Goal: Task Accomplishment & Management: Manage account settings

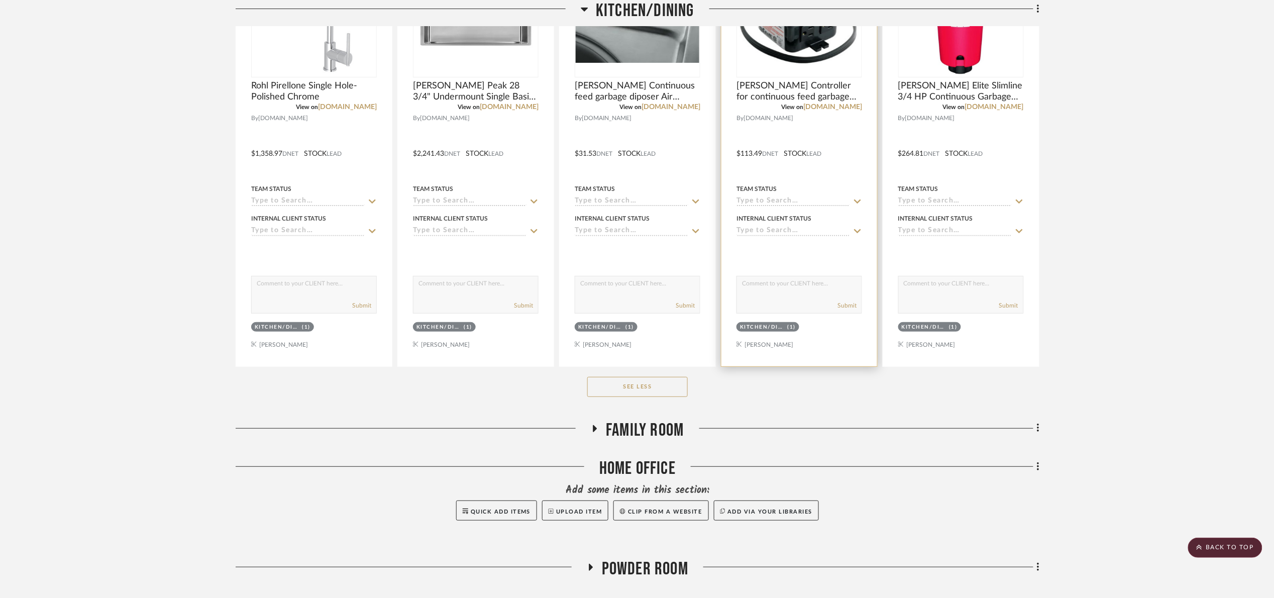
scroll to position [2026, 0]
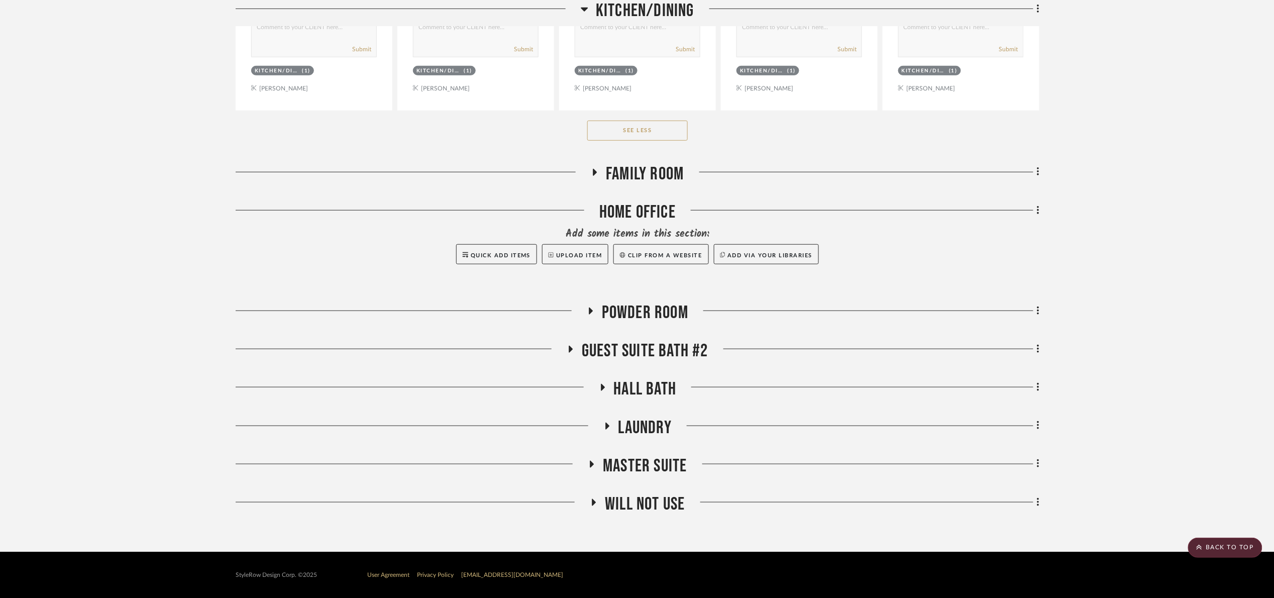
click at [628, 21] on h3 "Kitchen/Dining" at bounding box center [638, 11] width 114 height 22
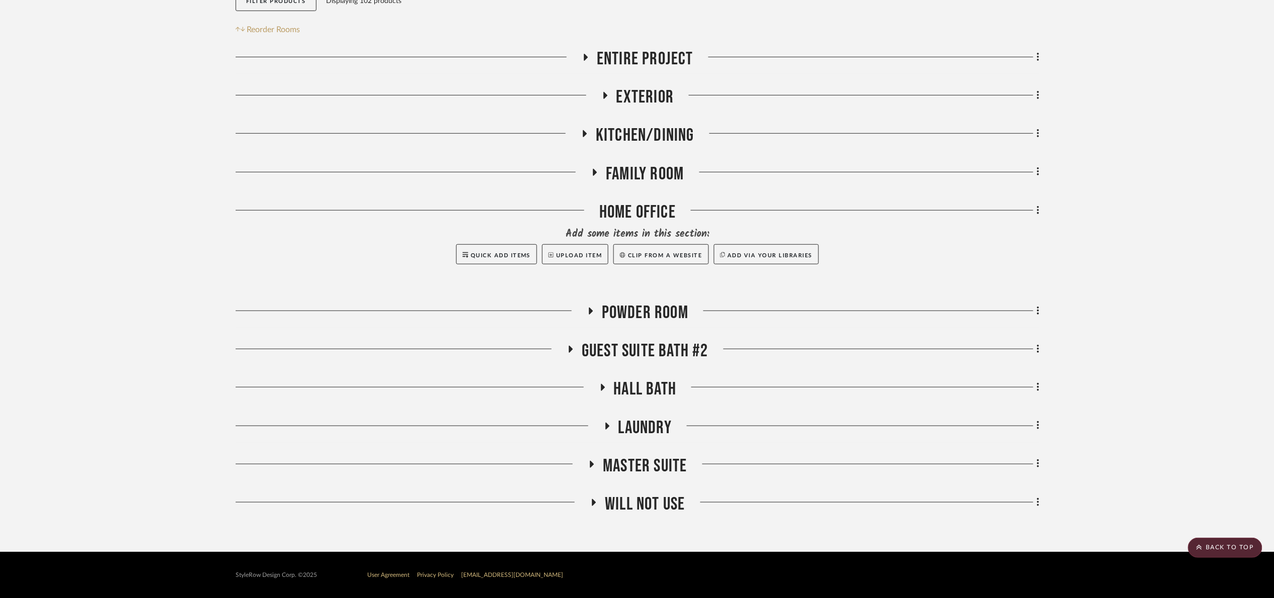
drag, startPoint x: 1174, startPoint y: 401, endPoint x: 1055, endPoint y: 504, distance: 157.1
click at [1158, 414] on project-details-page "SHOW ME Project: 08. Milgrom Project Settings + Add Room/Section + Quick Add It…" at bounding box center [637, 217] width 1274 height 667
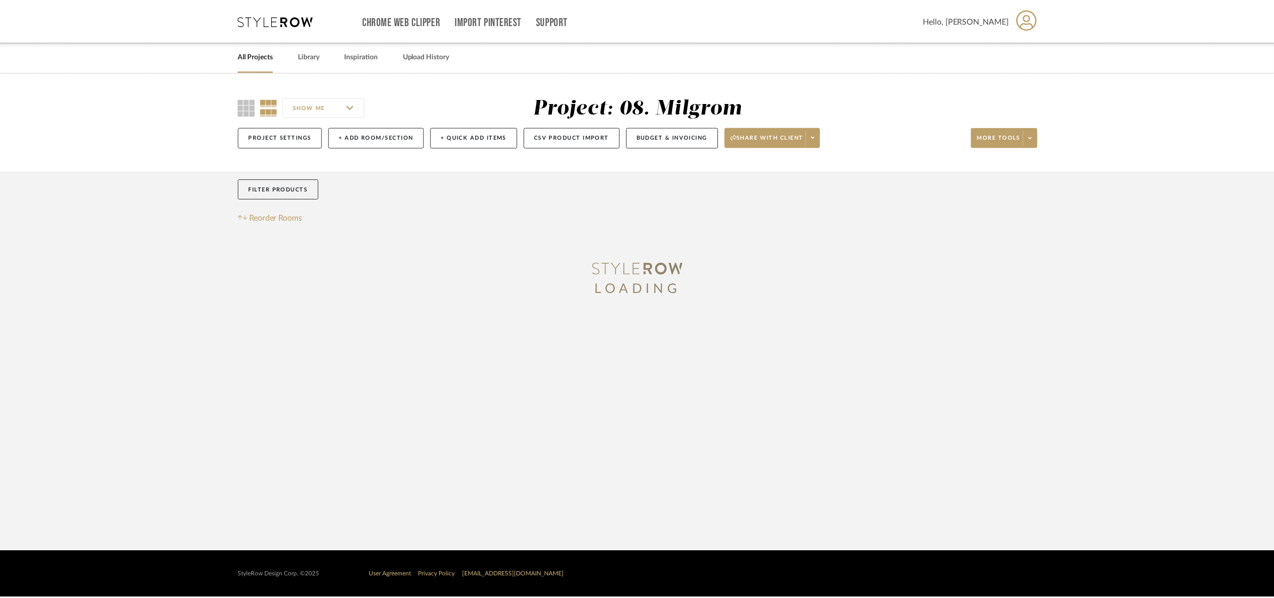
scroll to position [181, 0]
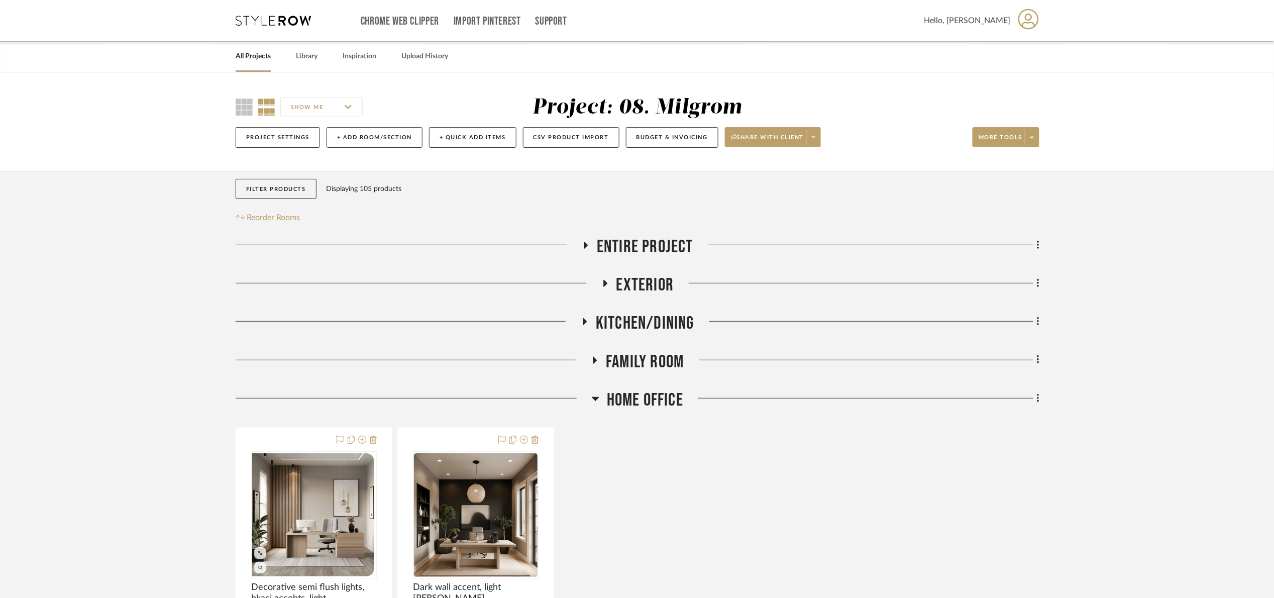
click at [610, 403] on span "Home Office" at bounding box center [645, 400] width 76 height 22
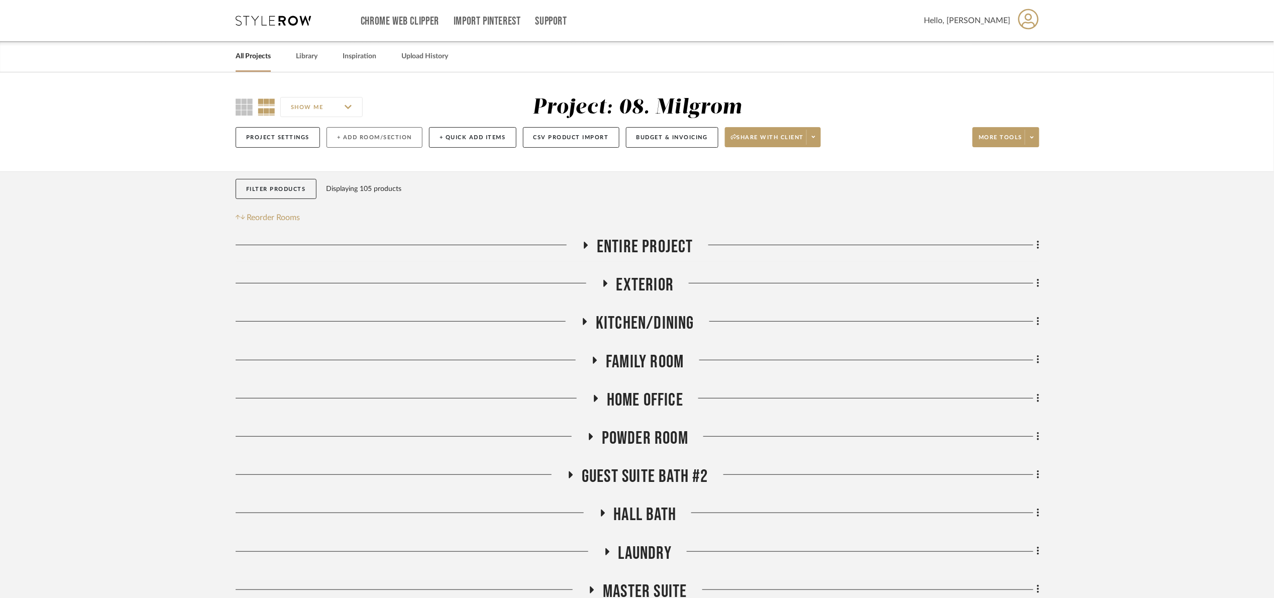
click at [373, 134] on button "+ Add Room/Section" at bounding box center [375, 137] width 96 height 21
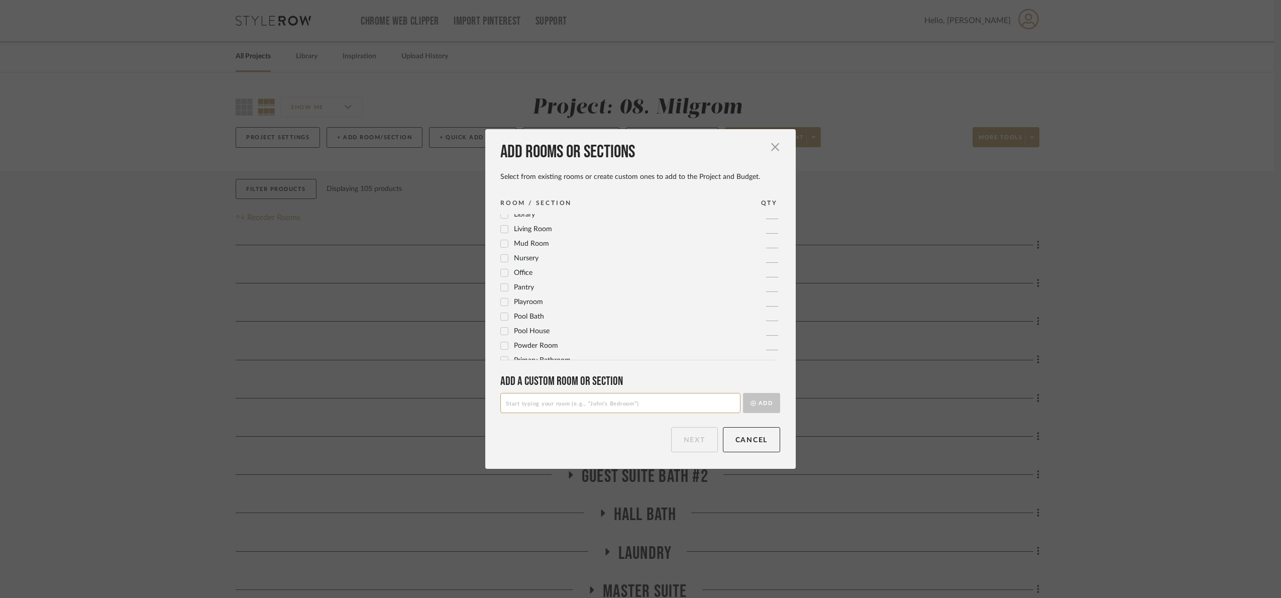
scroll to position [301, 0]
click at [524, 236] on span "Mud Room" at bounding box center [531, 238] width 35 height 7
click at [685, 447] on button "Next" at bounding box center [694, 439] width 47 height 25
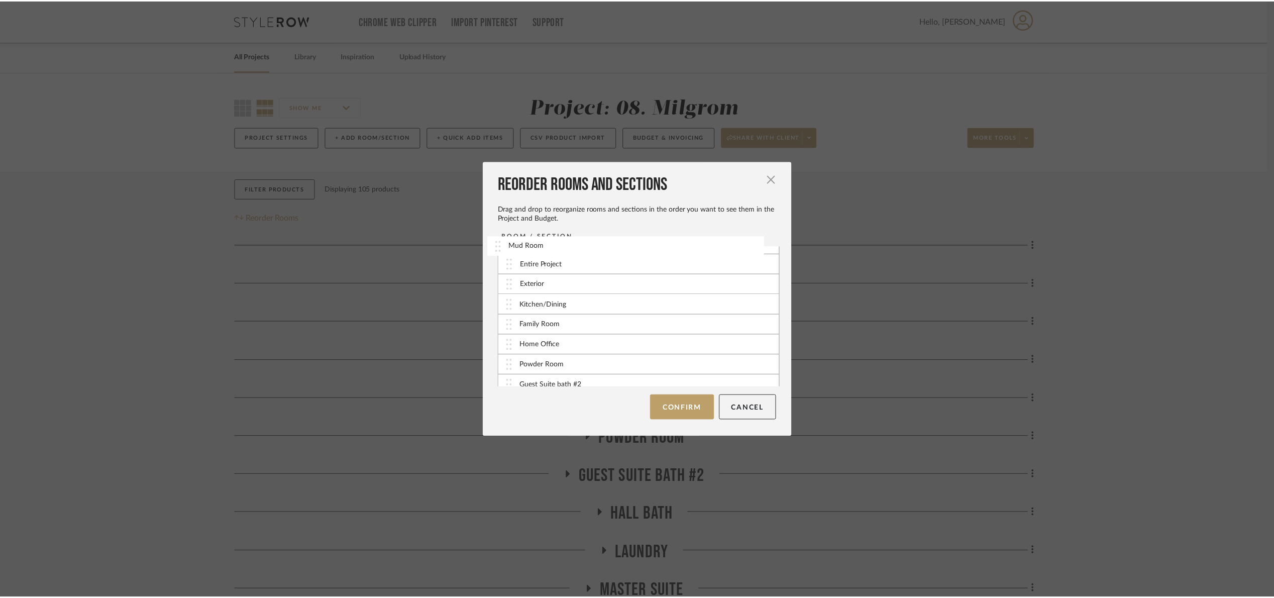
scroll to position [0, 0]
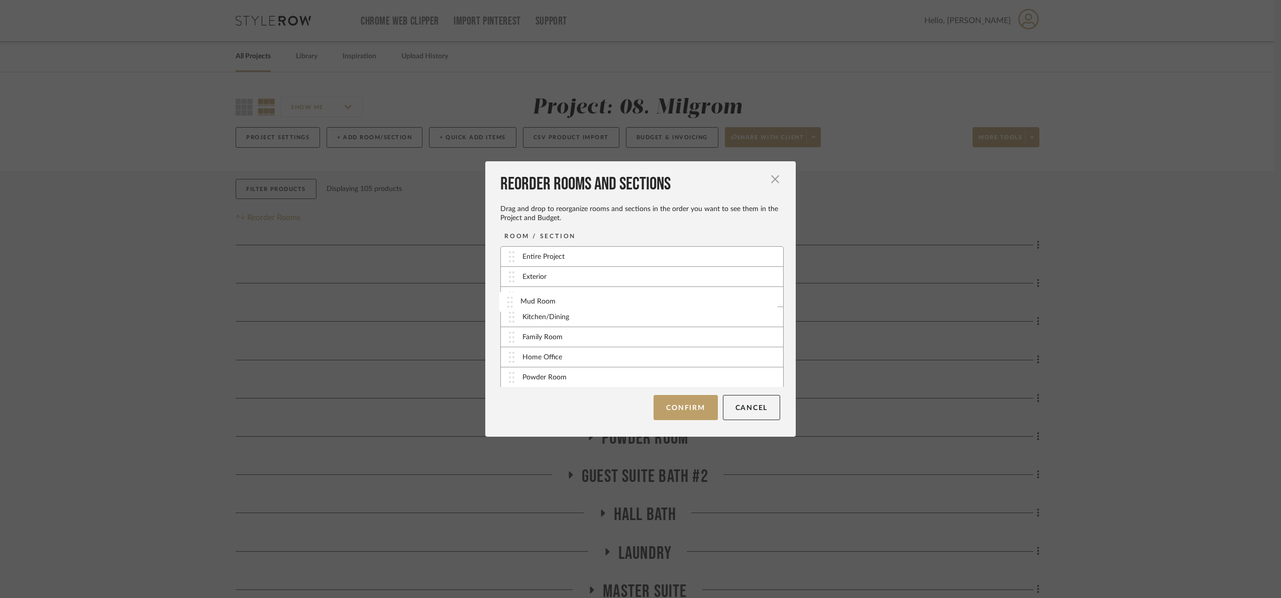
drag, startPoint x: 514, startPoint y: 378, endPoint x: 515, endPoint y: 304, distance: 74.4
click at [698, 414] on button "Confirm" at bounding box center [686, 407] width 64 height 25
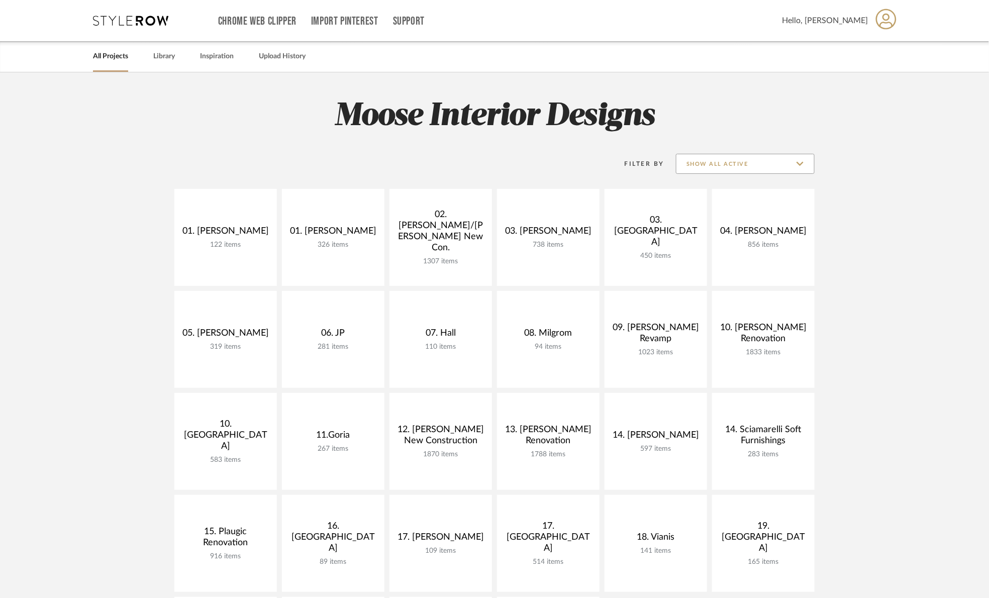
click at [700, 164] on input "Show All Active" at bounding box center [745, 164] width 139 height 20
click at [718, 233] on span "Archived" at bounding box center [746, 237] width 119 height 9
type input "Archived"
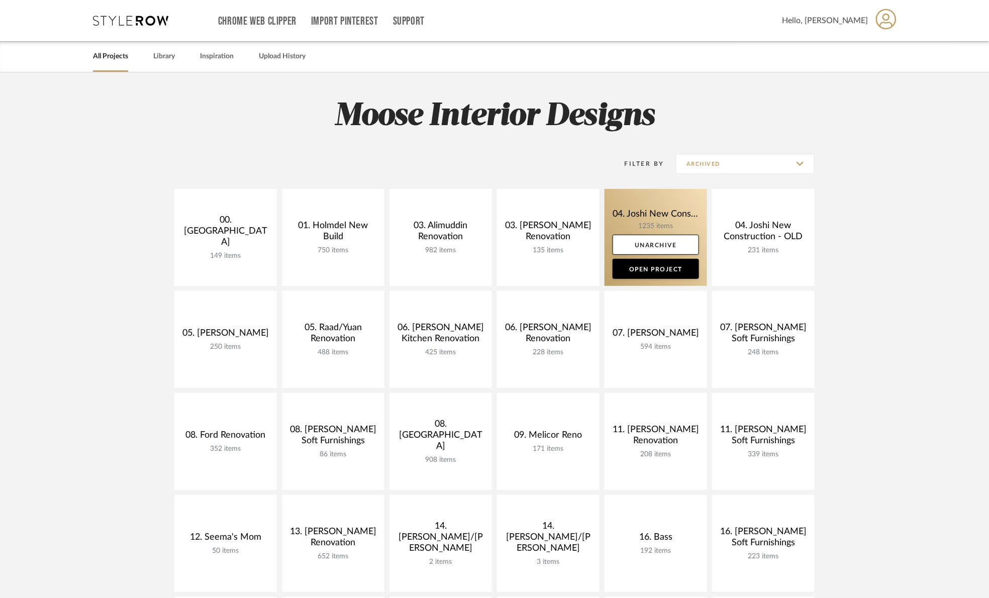
click at [641, 210] on link at bounding box center [655, 237] width 103 height 97
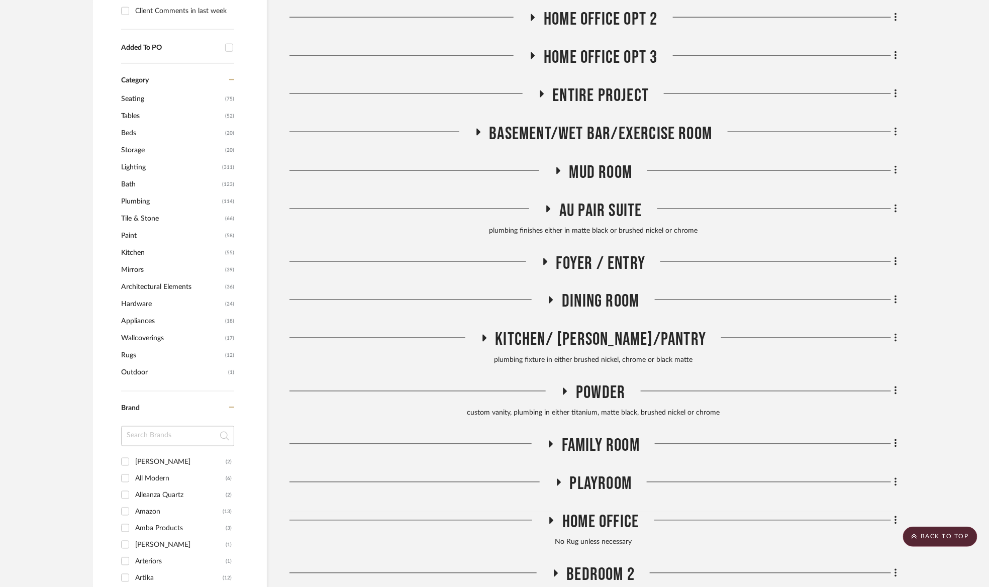
scroll to position [603, 0]
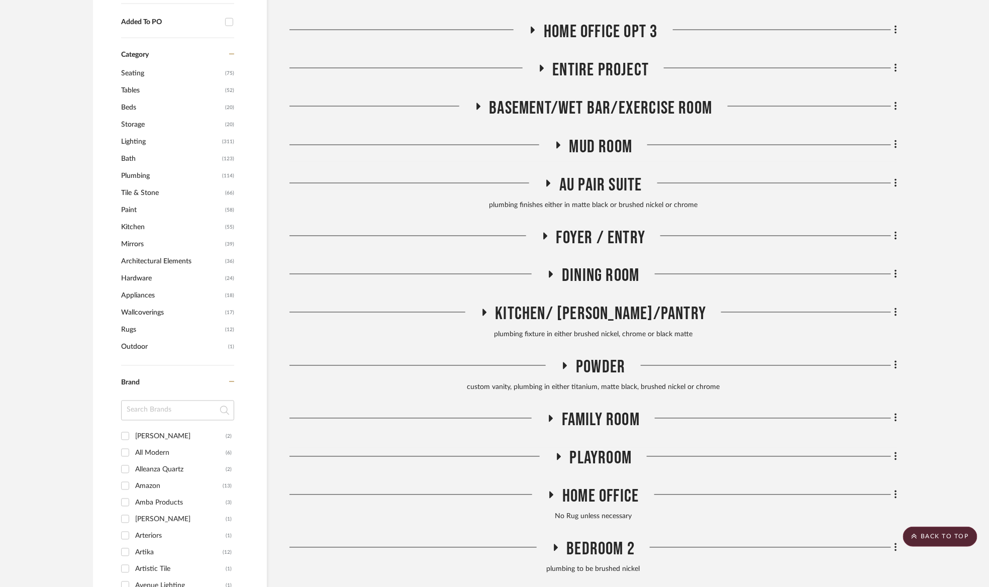
click at [599, 184] on span "Au Pair Suite" at bounding box center [600, 185] width 83 height 22
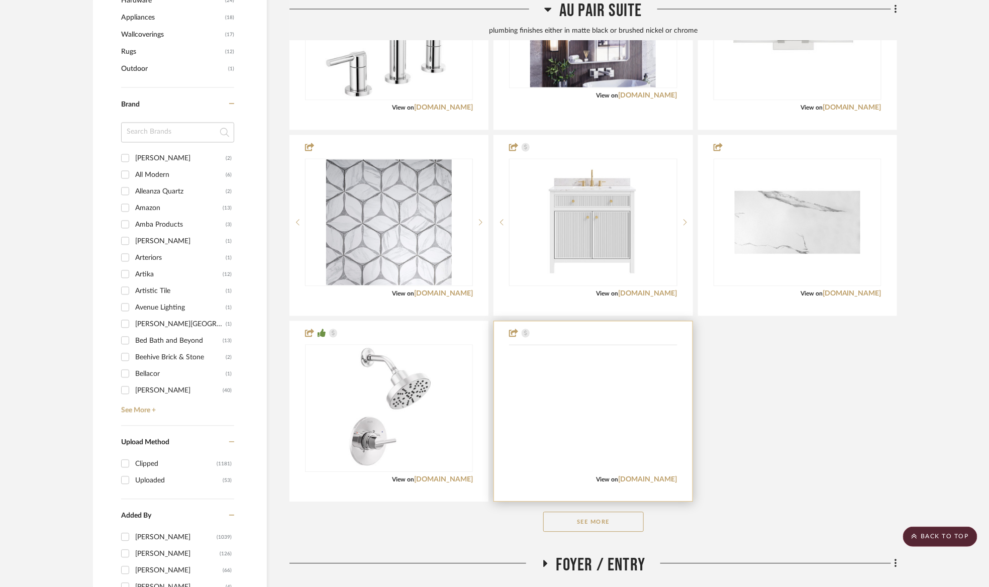
scroll to position [904, 0]
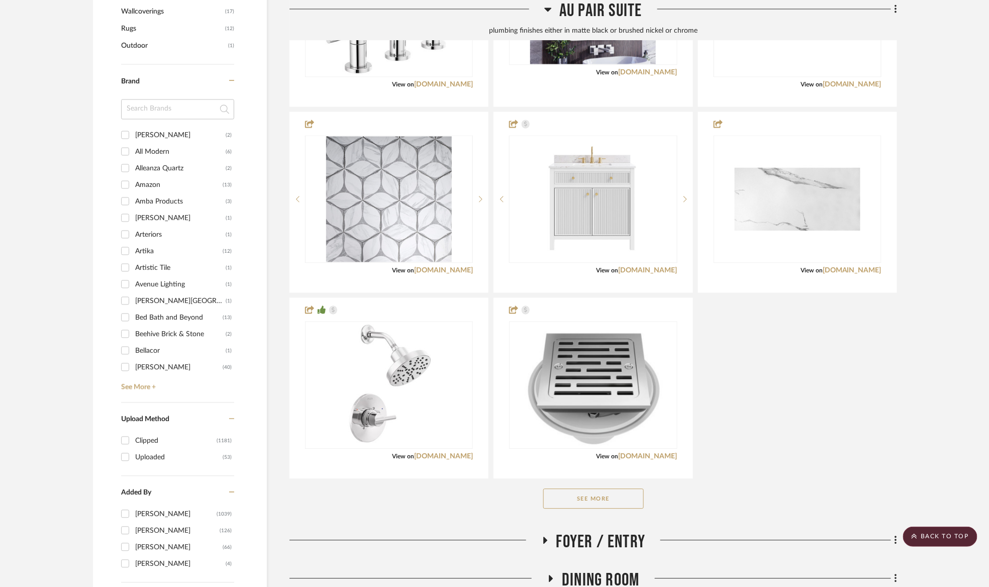
click at [619, 502] on button "See More" at bounding box center [593, 498] width 100 height 20
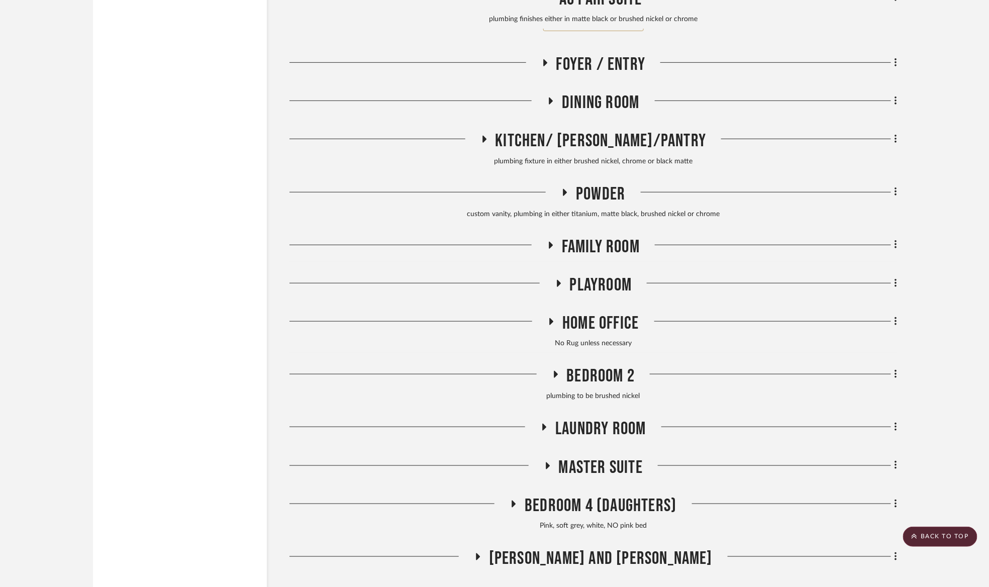
scroll to position [1960, 0]
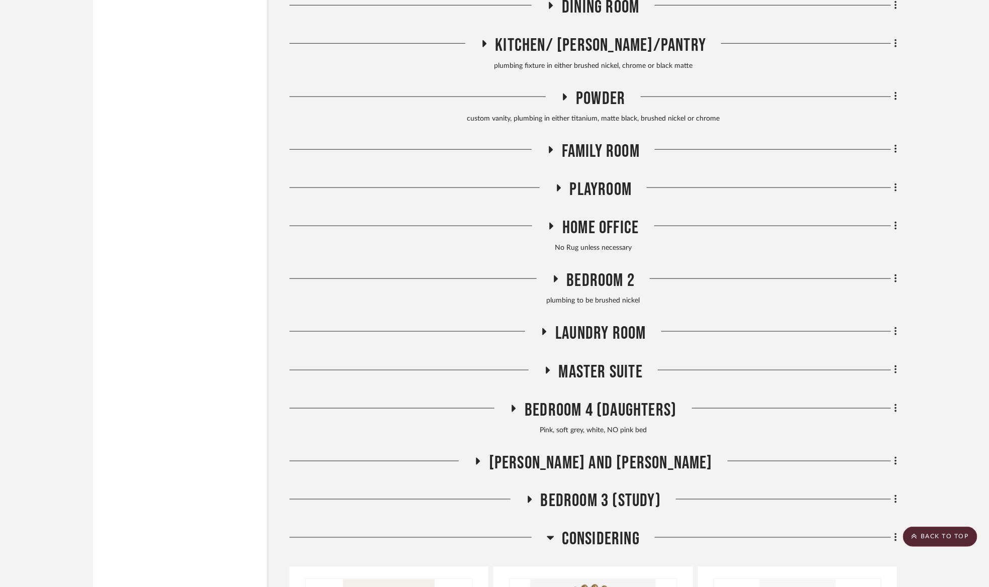
click at [615, 462] on span "[PERSON_NAME] and [PERSON_NAME]" at bounding box center [601, 463] width 224 height 22
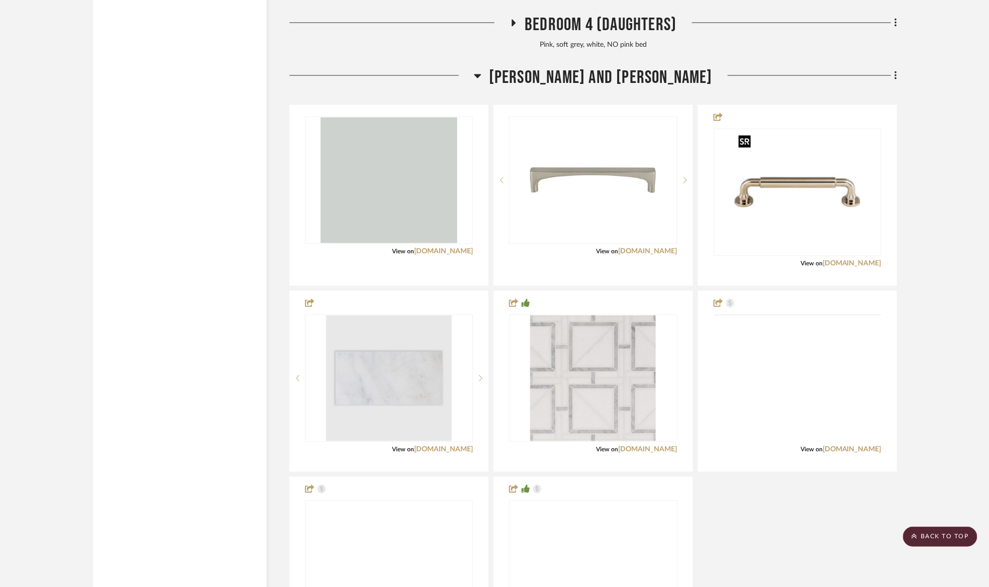
scroll to position [2939, 0]
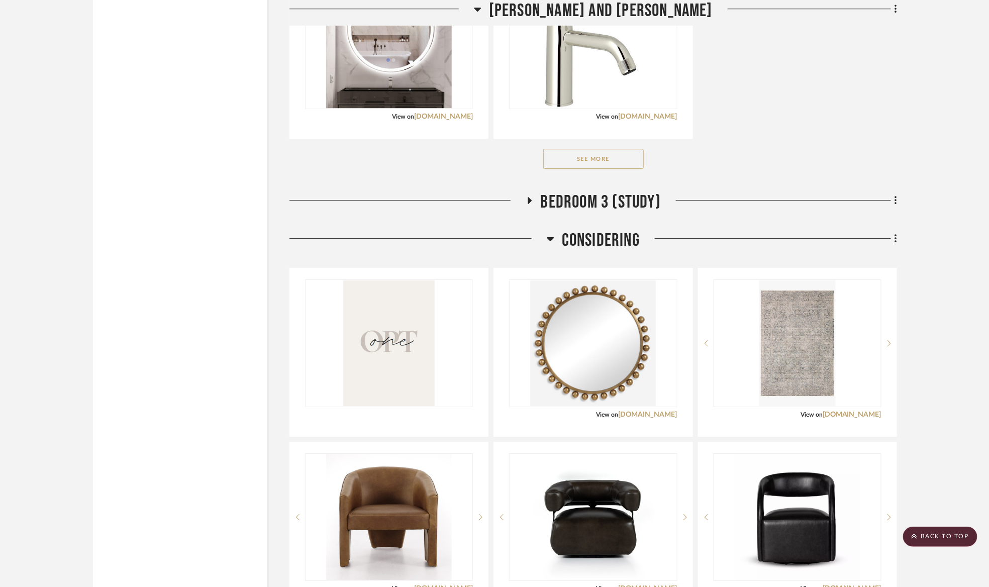
click at [603, 163] on button "See More" at bounding box center [593, 159] width 100 height 20
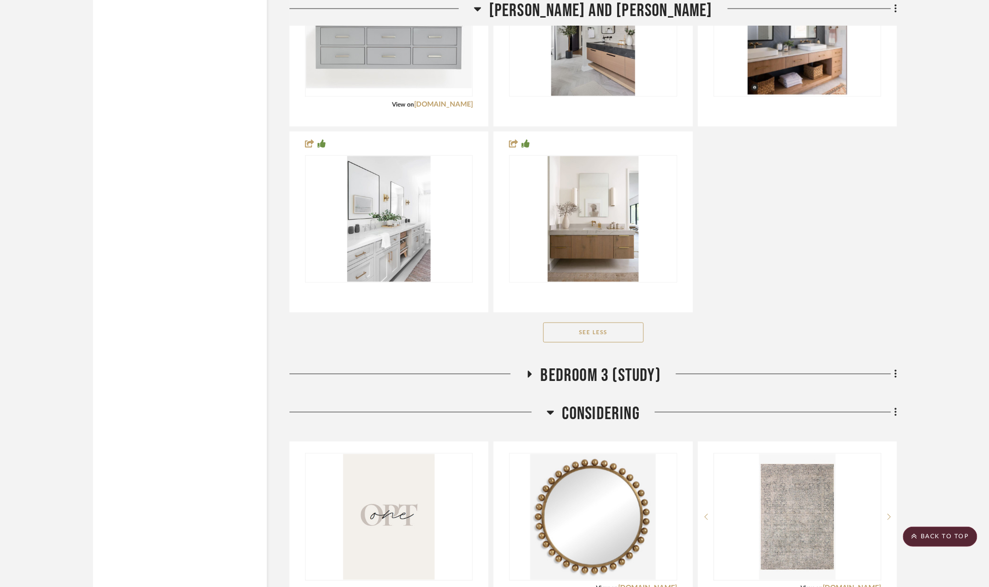
scroll to position [4070, 0]
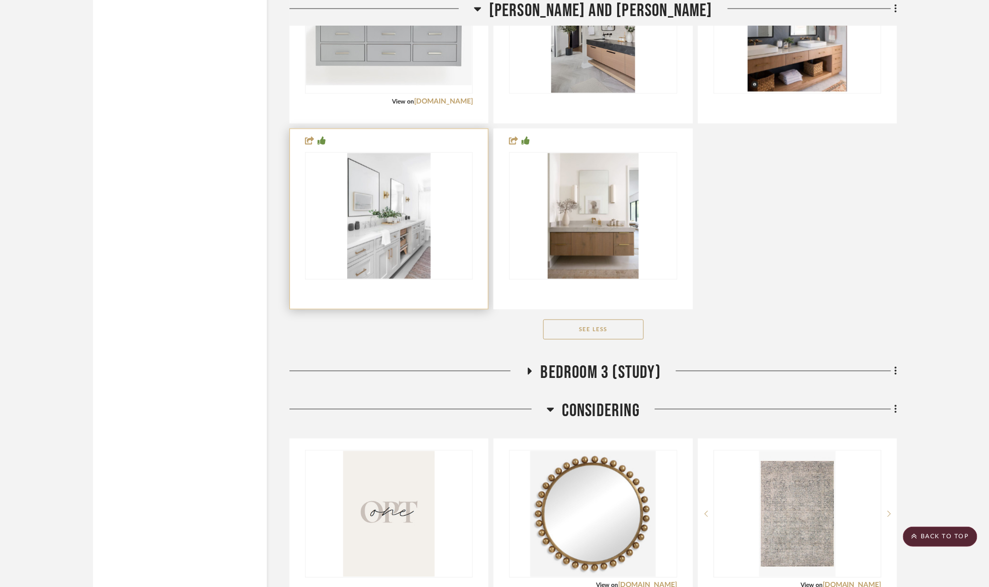
click at [0, 0] on div at bounding box center [0, 0] width 0 height 0
click at [400, 219] on img "0" at bounding box center [388, 216] width 83 height 126
click at [409, 198] on img "0" at bounding box center [388, 216] width 83 height 126
click at [453, 182] on div "0" at bounding box center [389, 216] width 167 height 127
drag, startPoint x: 452, startPoint y: 182, endPoint x: 402, endPoint y: 239, distance: 75.8
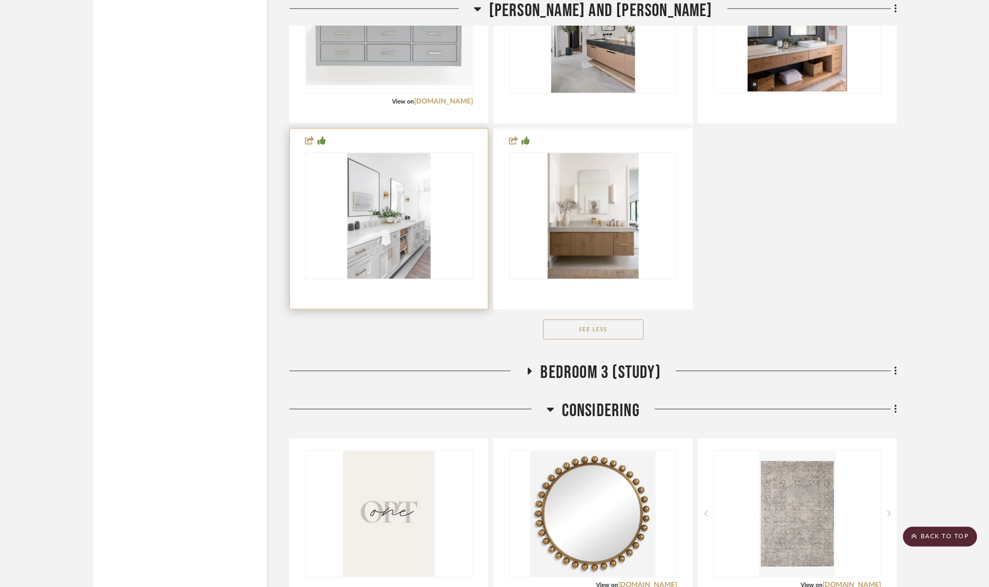
click at [402, 239] on img "0" at bounding box center [388, 216] width 83 height 126
